Goal: Information Seeking & Learning: Compare options

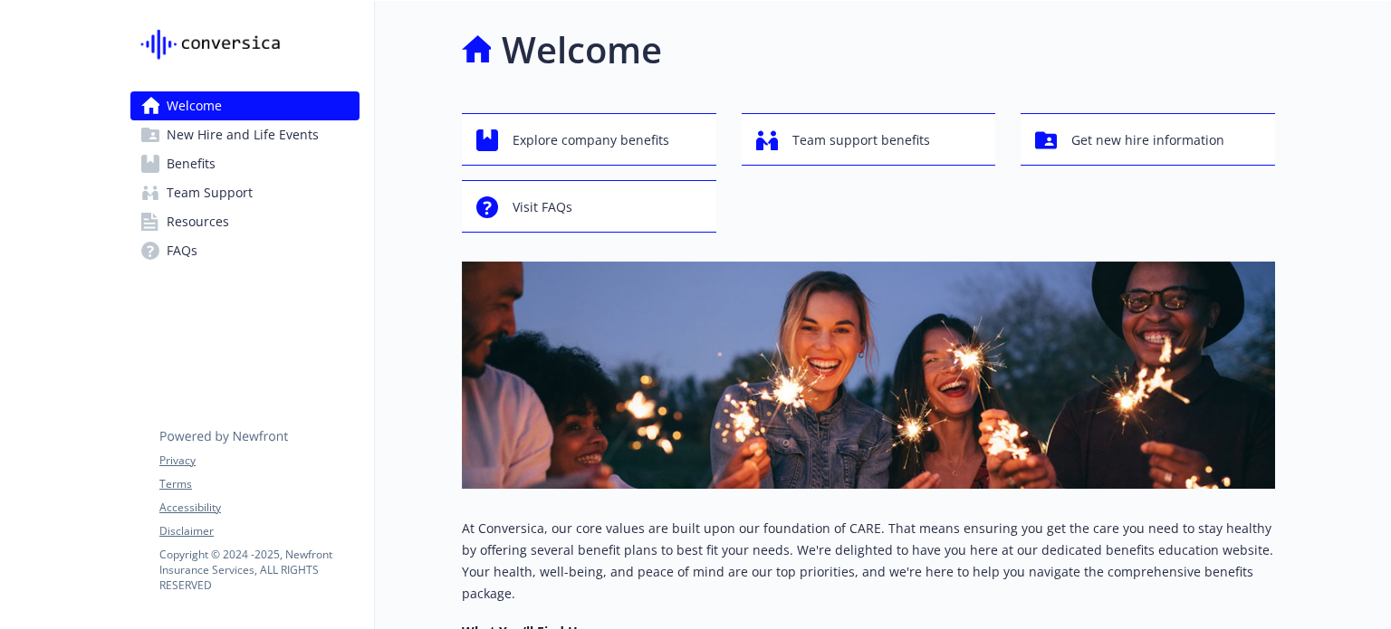
click at [226, 170] on link "Benefits" at bounding box center [244, 163] width 229 height 29
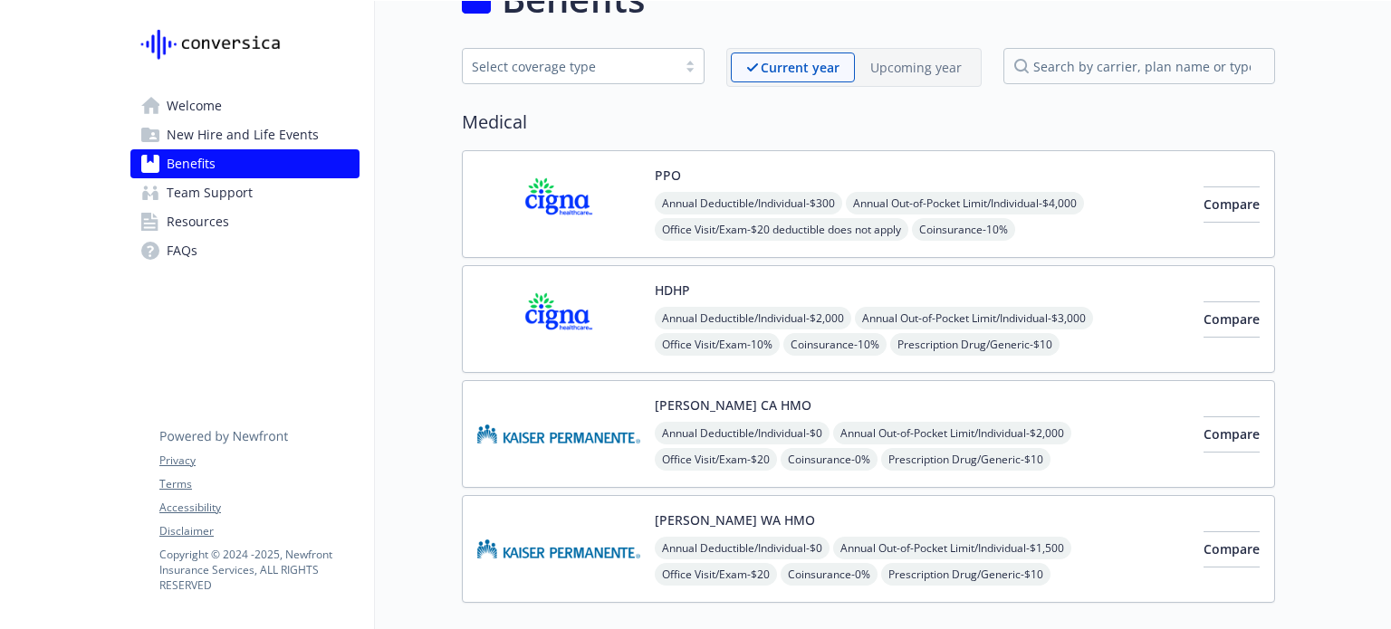
scroll to position [54, 0]
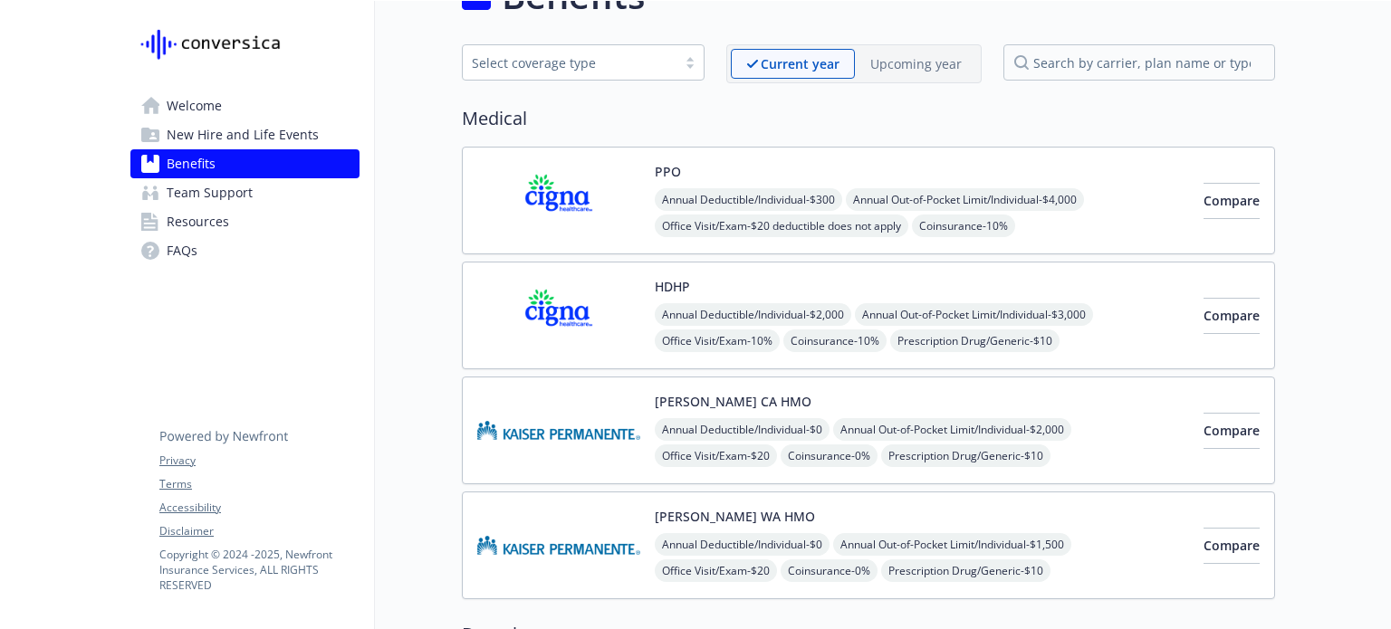
click at [511, 202] on img at bounding box center [558, 200] width 163 height 77
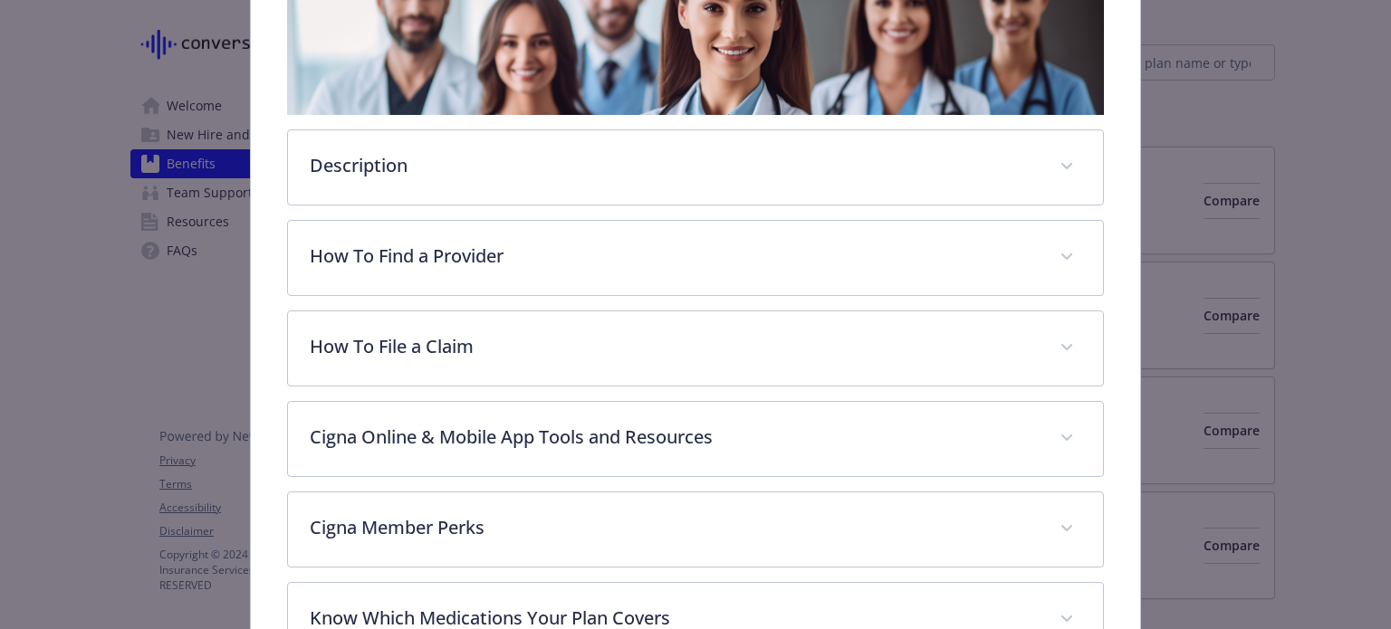
scroll to position [329, 0]
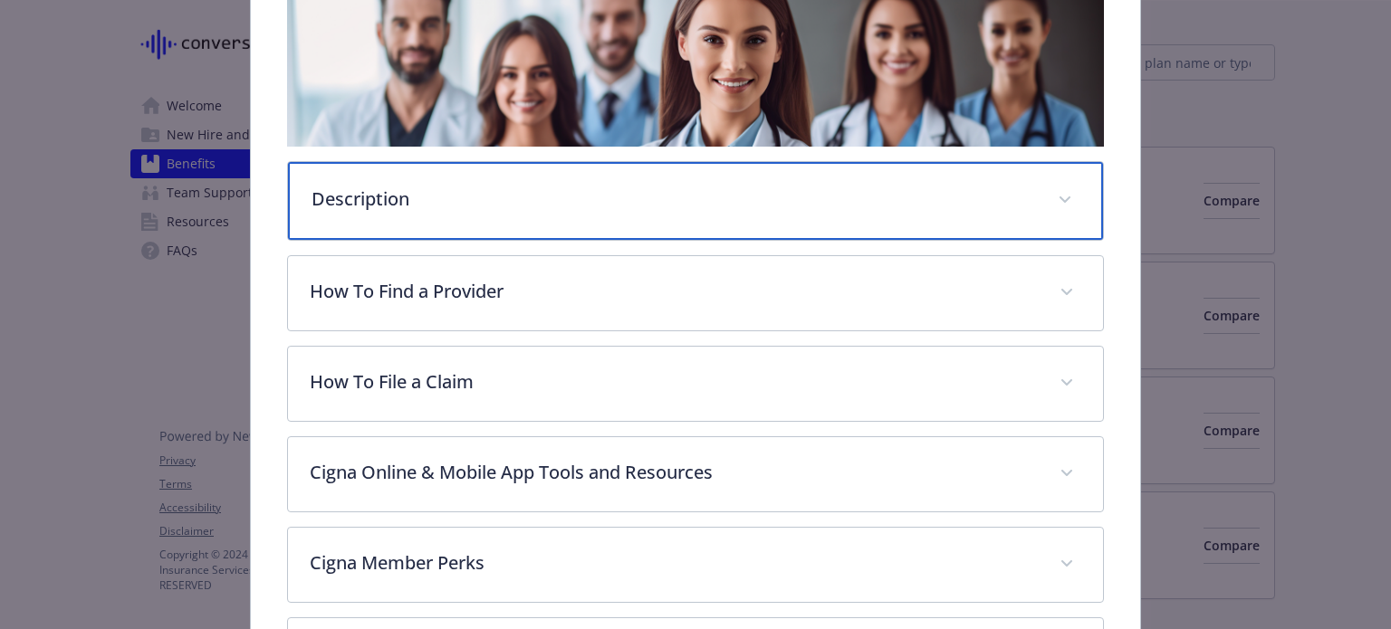
click at [391, 186] on p "Description" at bounding box center [672, 199] width 723 height 27
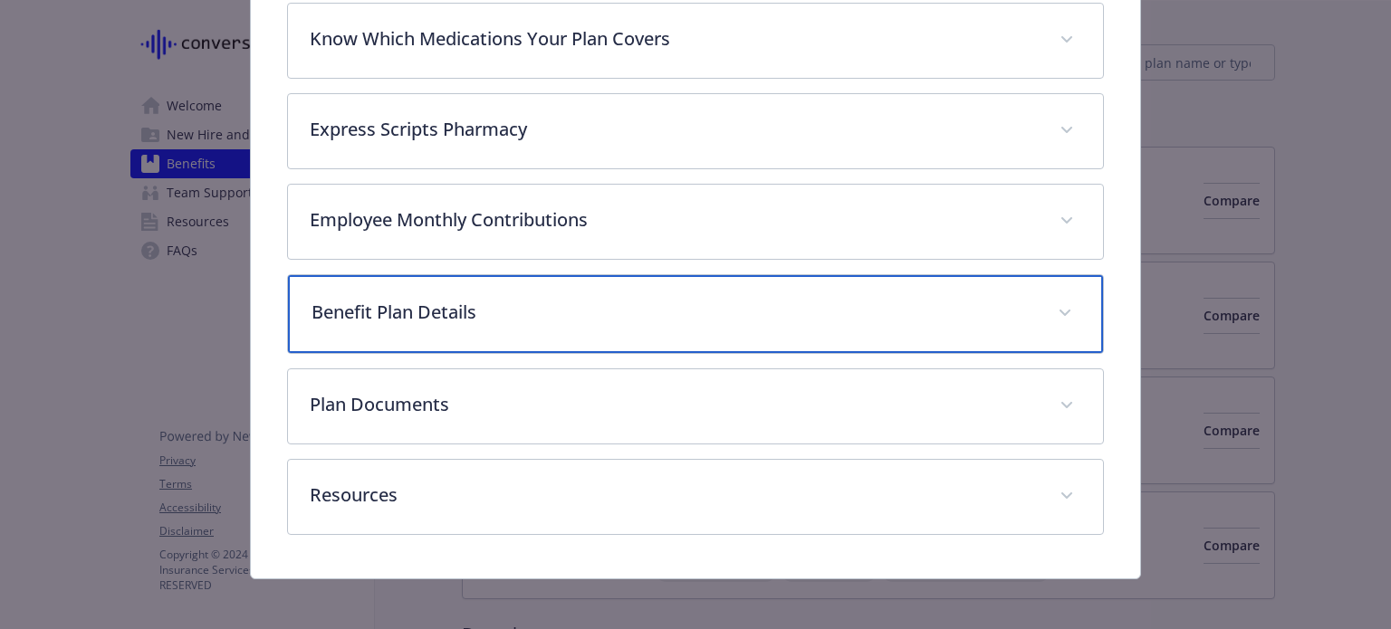
scroll to position [1140, 0]
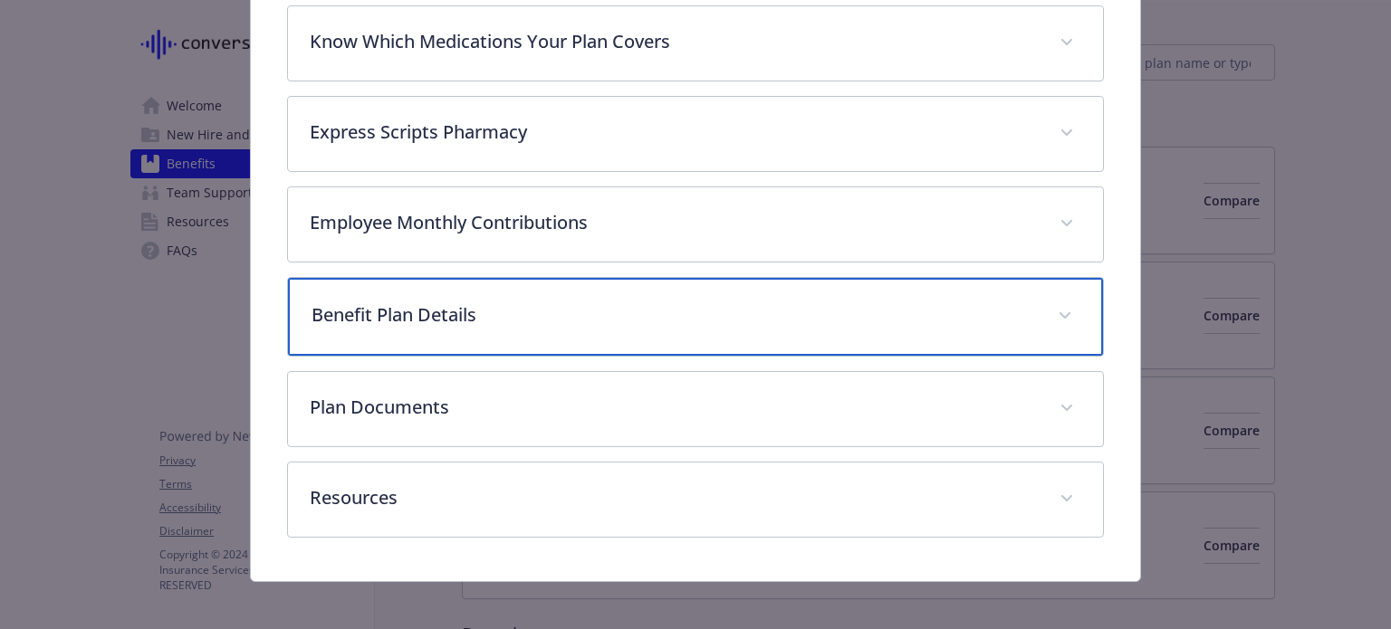
click at [412, 302] on p "Benefit Plan Details" at bounding box center [672, 315] width 723 height 27
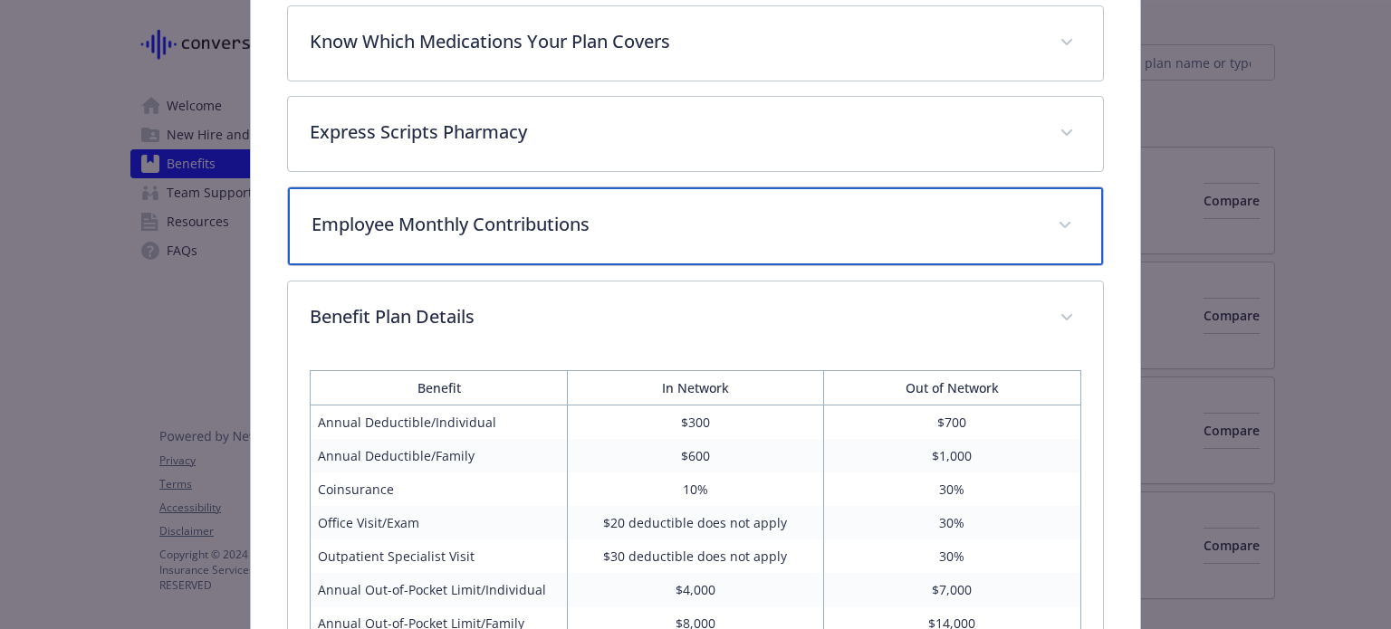
click at [408, 211] on p "Employee Monthly Contributions" at bounding box center [672, 224] width 723 height 27
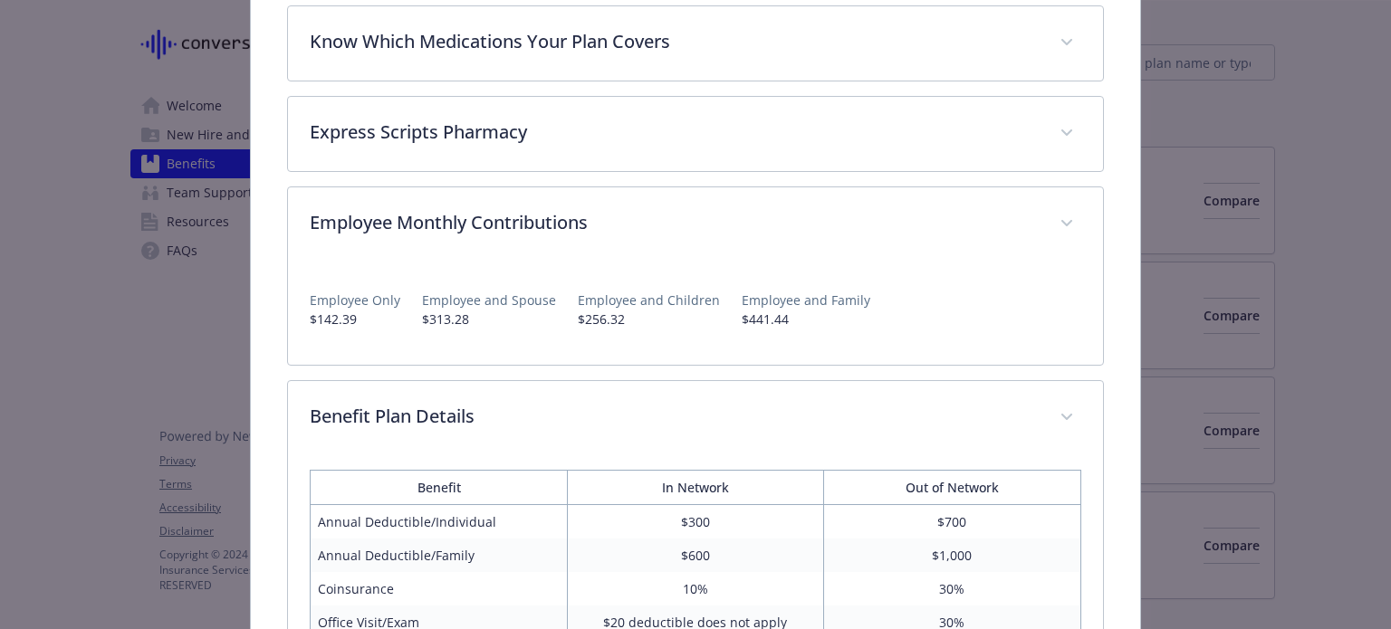
click at [329, 327] on div "Employee Only $142.39 Employee and Spouse $313.28 Employee and Children $256.32…" at bounding box center [695, 302] width 771 height 81
click at [351, 313] on p "$142.39" at bounding box center [355, 319] width 91 height 19
click at [442, 310] on p "$313.28" at bounding box center [489, 319] width 134 height 19
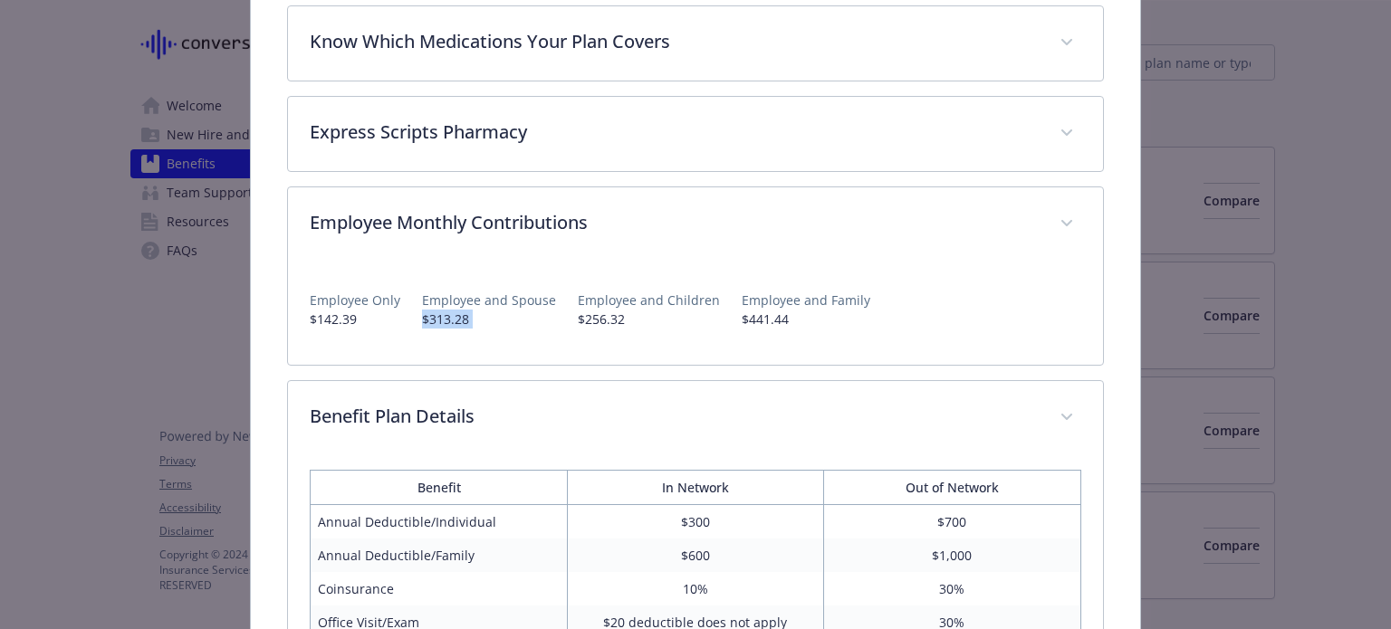
click at [442, 310] on p "$313.28" at bounding box center [489, 319] width 134 height 19
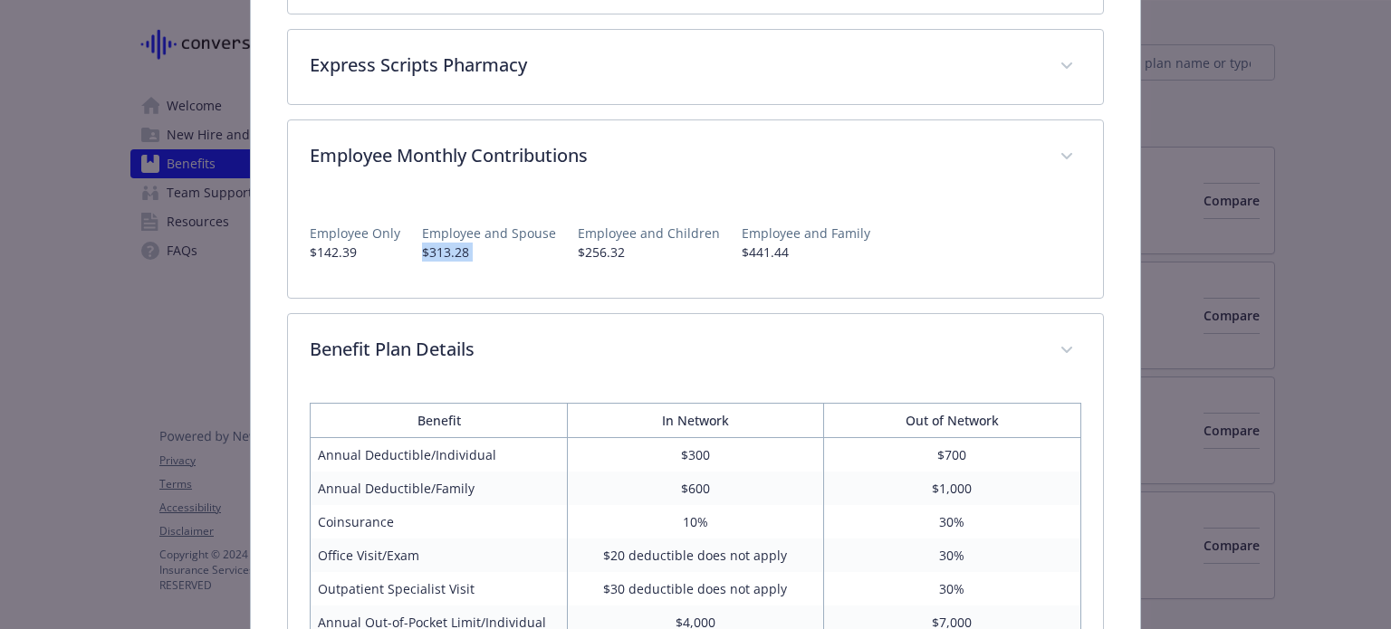
scroll to position [1244, 0]
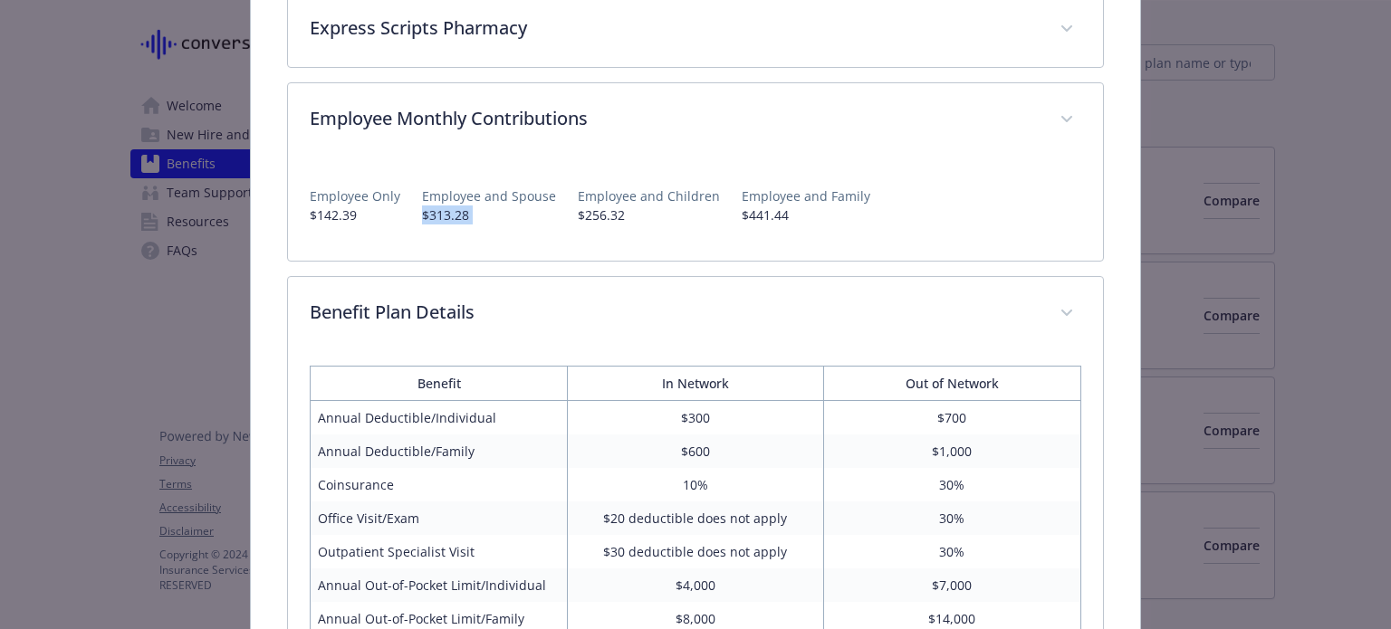
click at [471, 235] on div "Employee Only $142.39 Employee and Spouse $313.28 Employee and Children $256.32…" at bounding box center [695, 209] width 814 height 103
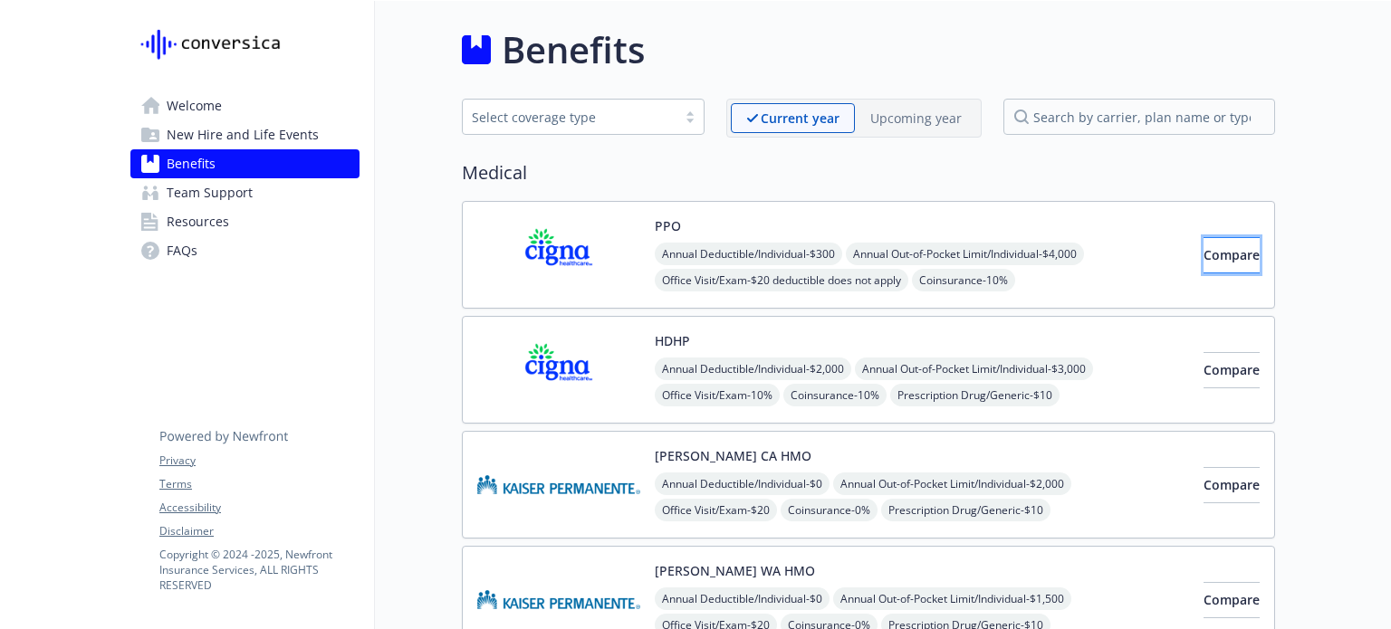
click at [1203, 251] on span "Compare" at bounding box center [1231, 254] width 56 height 17
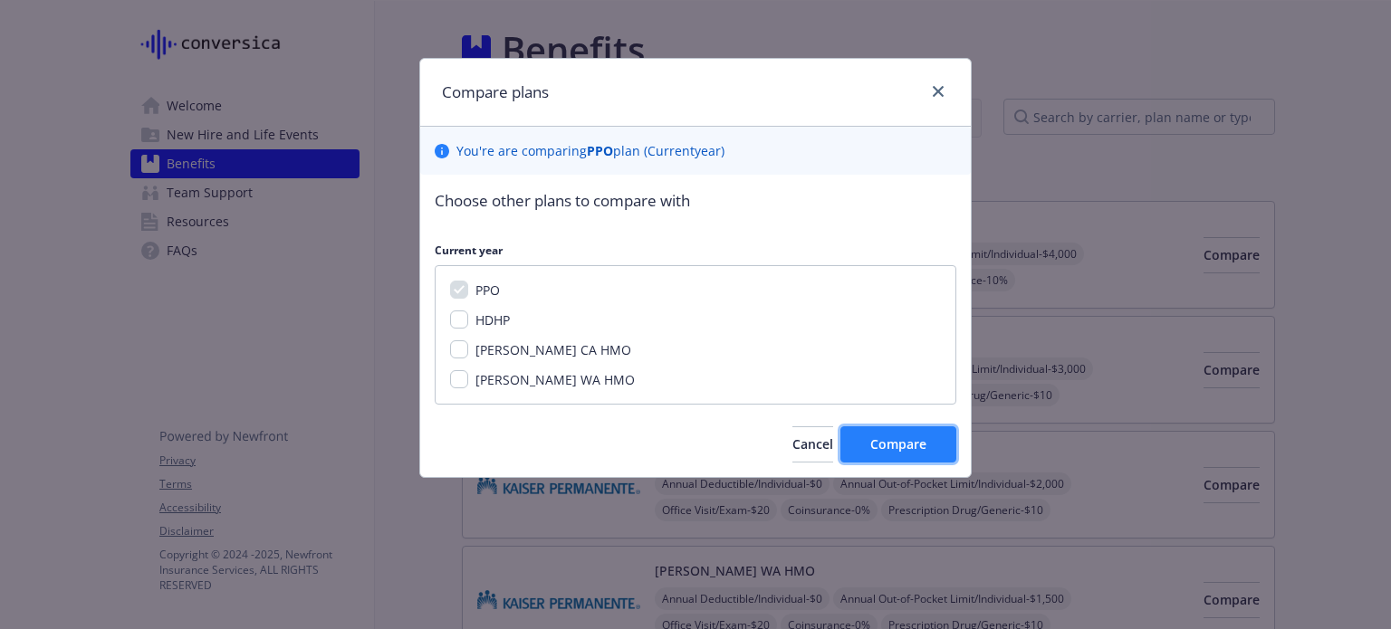
click at [913, 443] on span "Compare" at bounding box center [898, 444] width 56 height 17
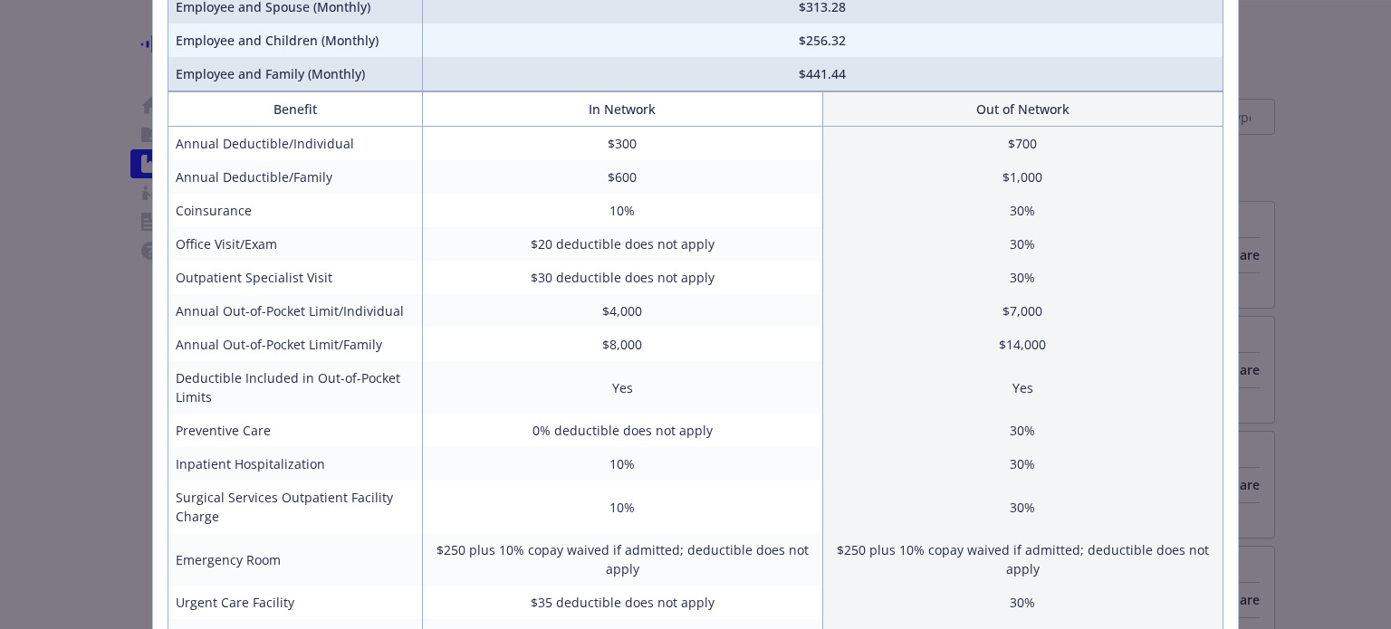
scroll to position [141, 0]
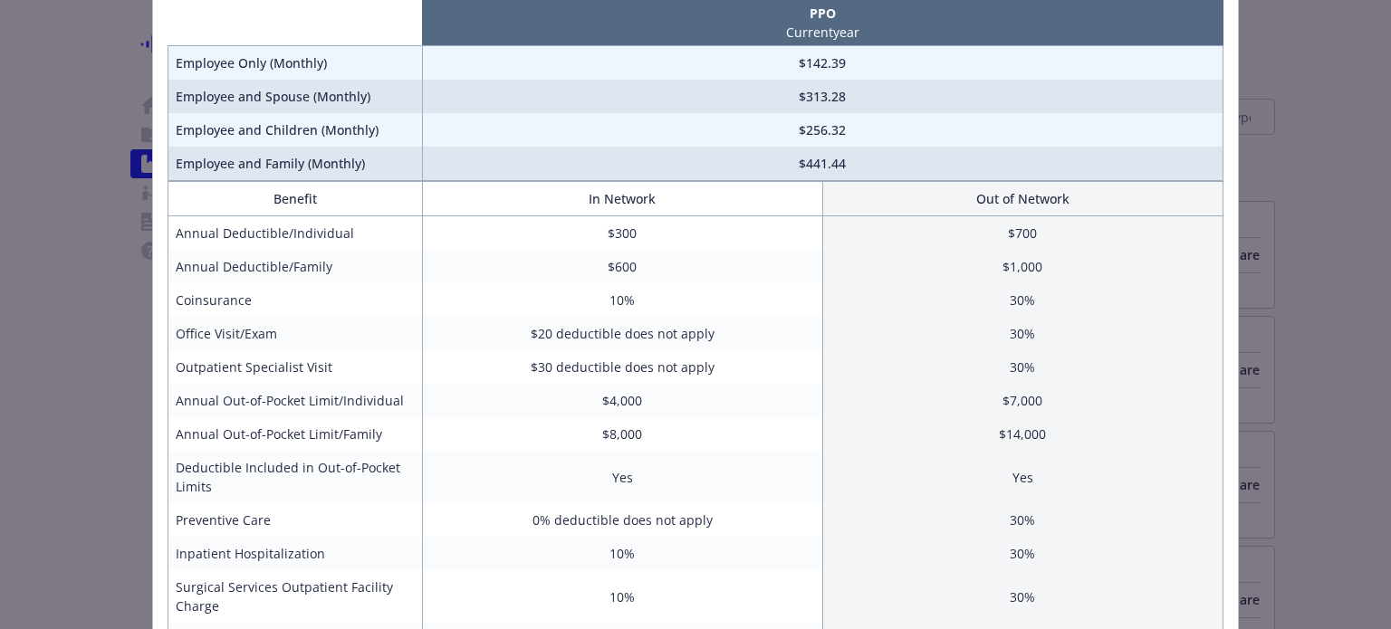
click at [713, 64] on td "$142.39" at bounding box center [822, 63] width 800 height 34
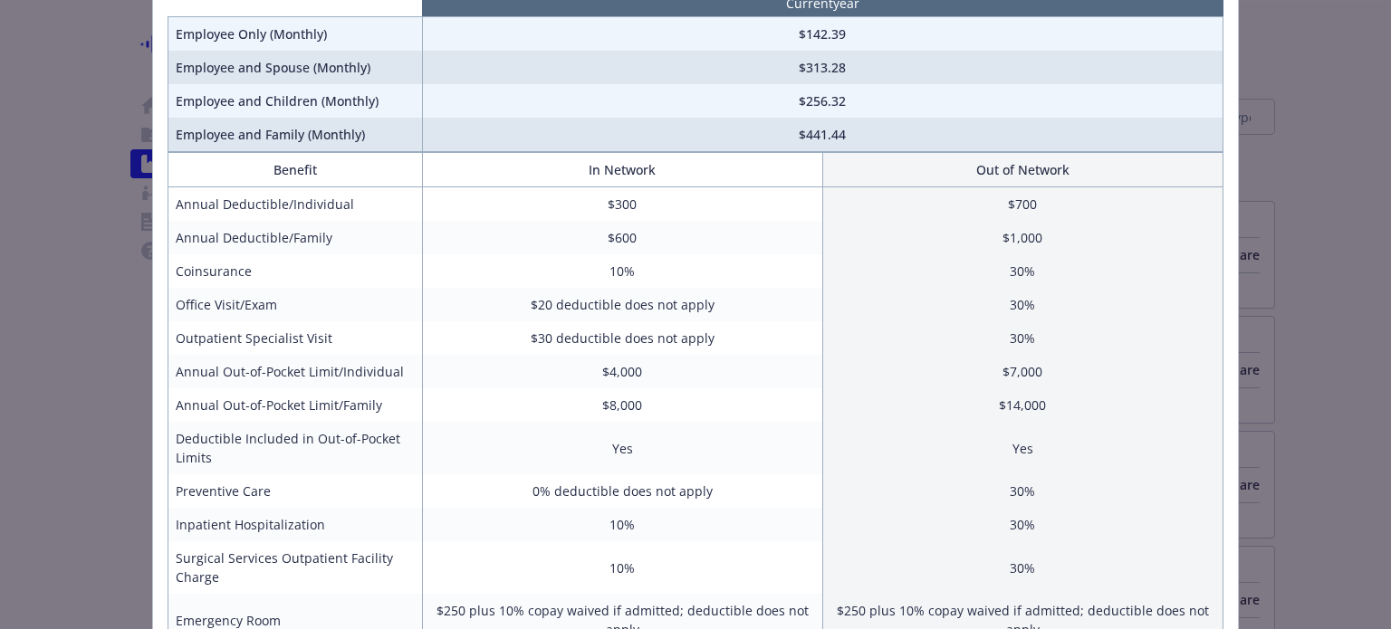
scroll to position [167, 0]
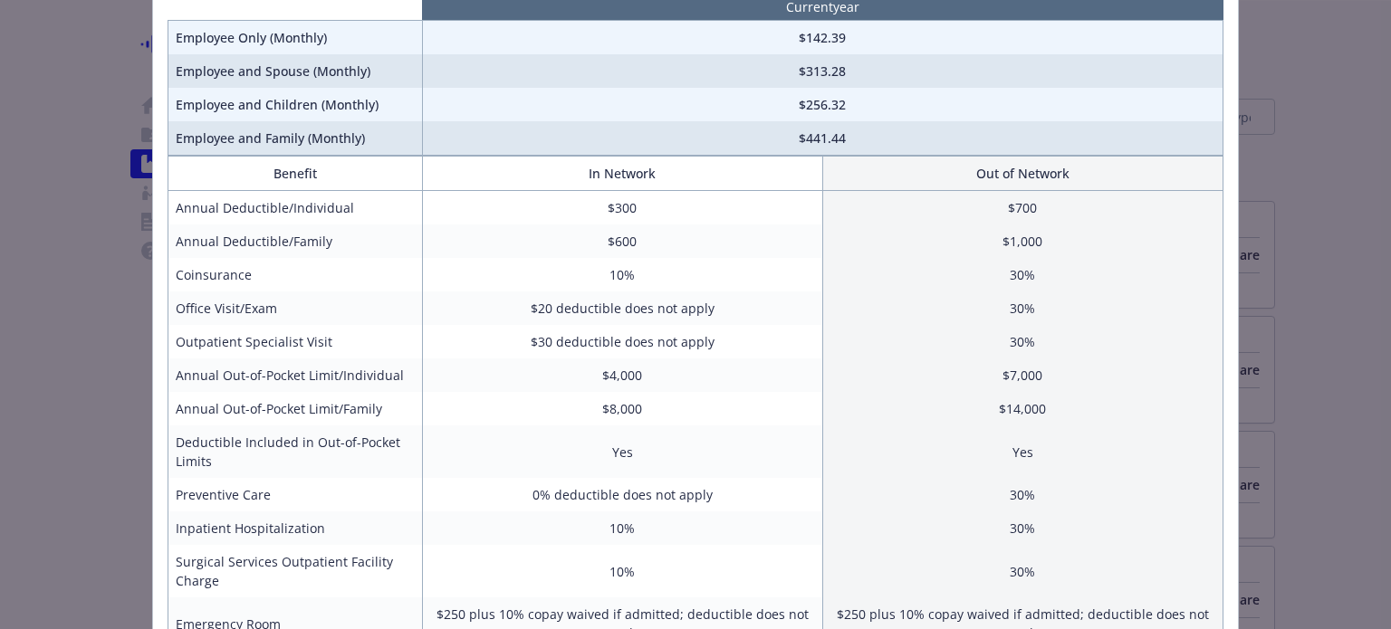
click at [0, 193] on div "Benefits Info PPO Current year Employee Only (Monthly) $142.39 Employee and Spo…" at bounding box center [695, 314] width 1391 height 629
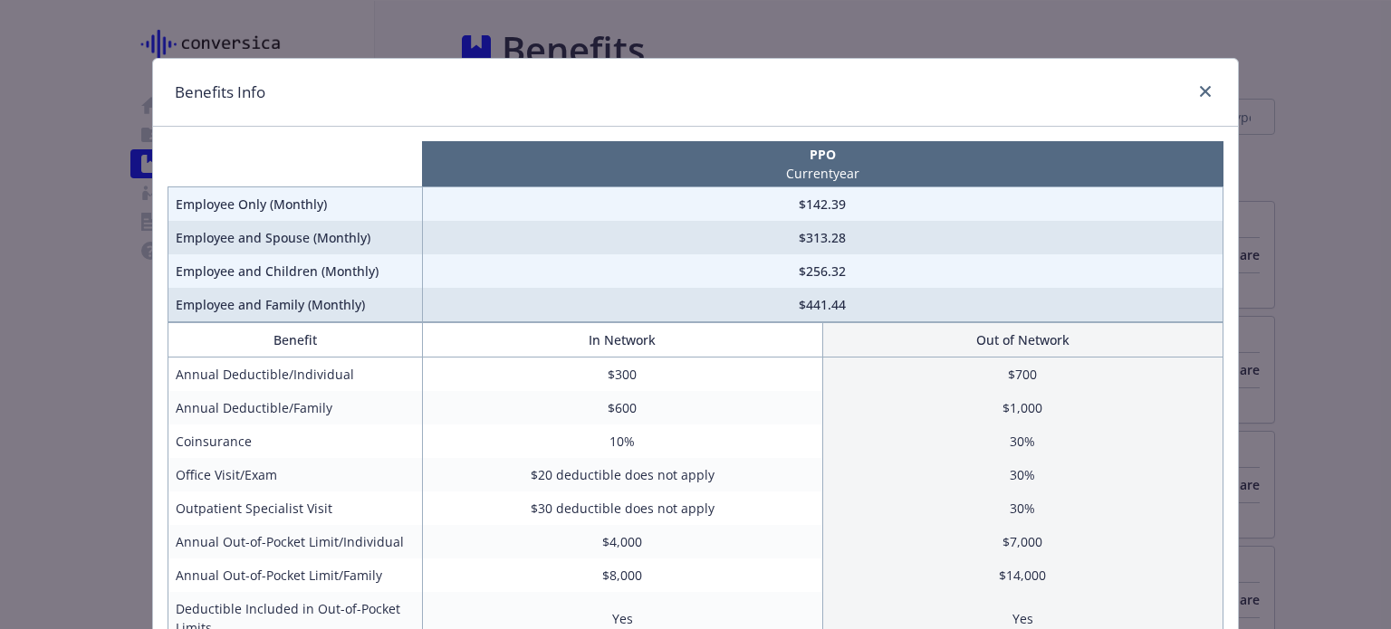
scroll to position [0, 0]
click at [1201, 82] on link "close" at bounding box center [1205, 92] width 22 height 22
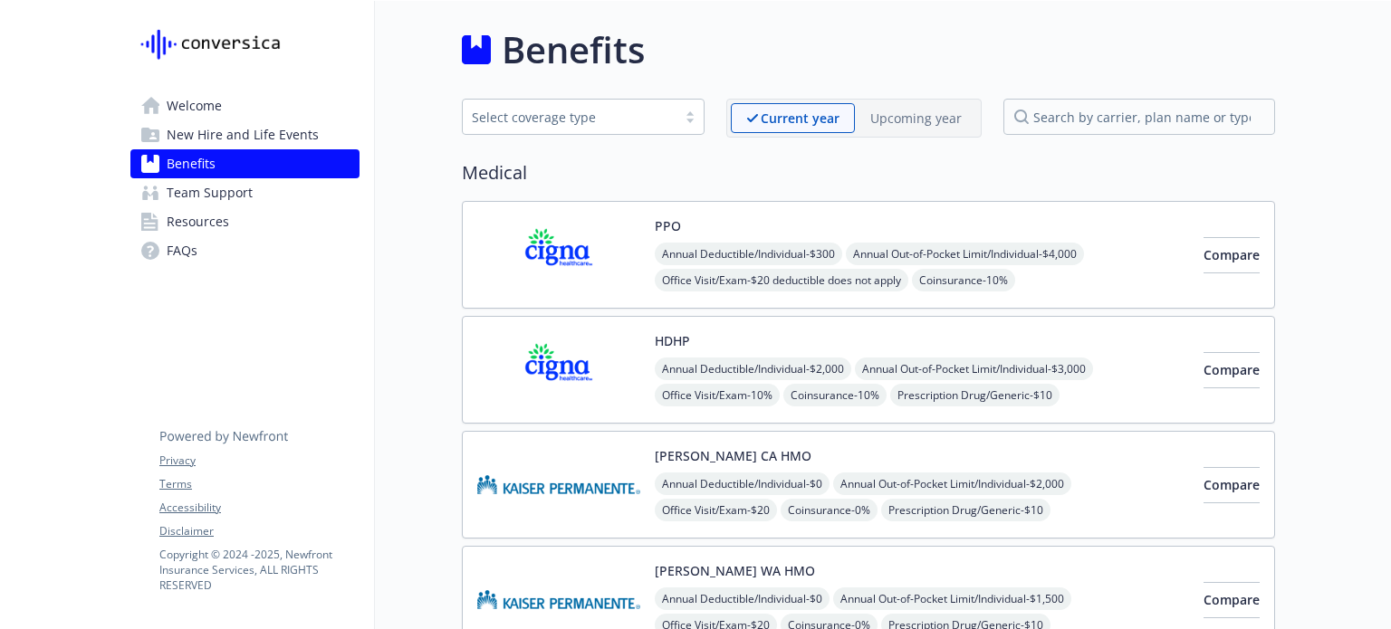
scroll to position [36, 0]
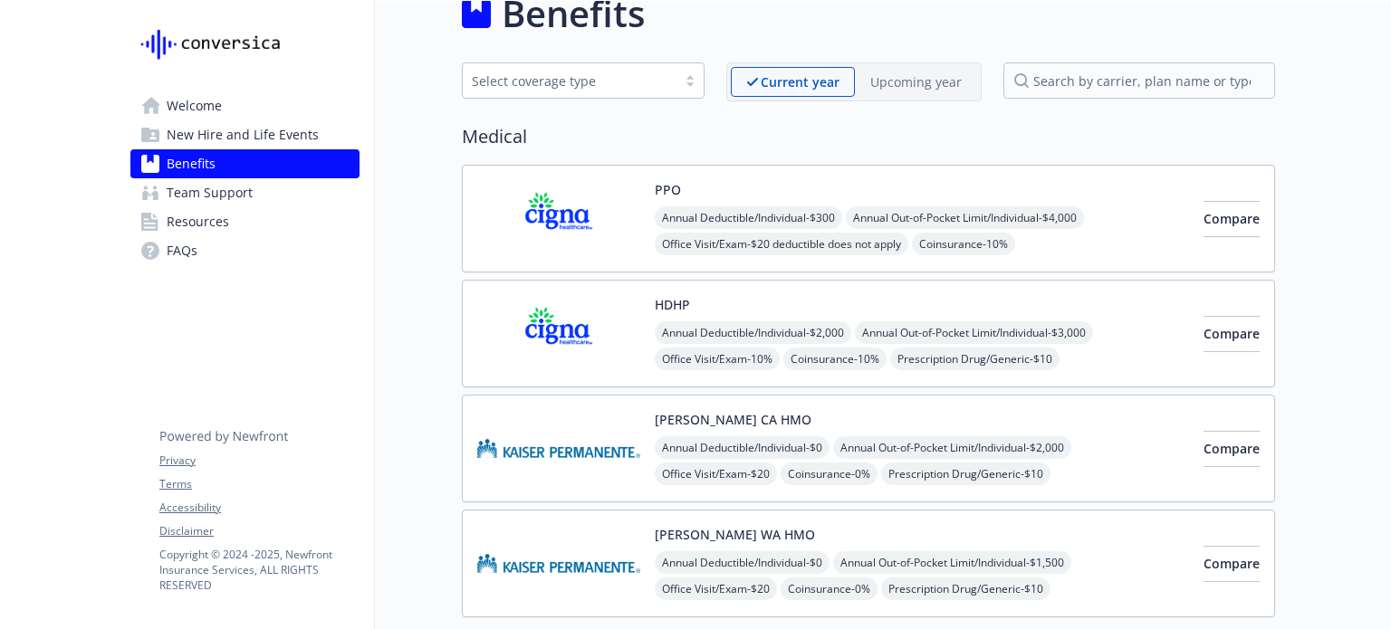
click at [211, 104] on span "Welcome" at bounding box center [194, 105] width 55 height 29
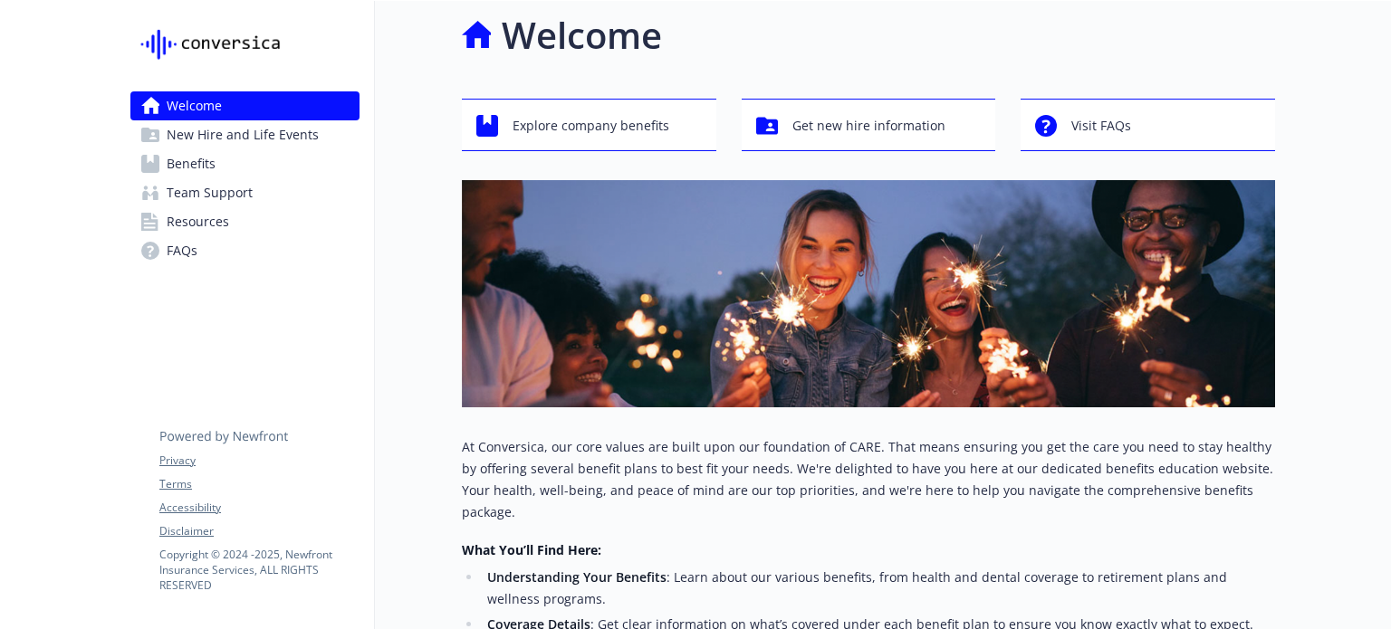
scroll to position [36, 0]
